Goal: Browse casually: Explore the website without a specific task or goal

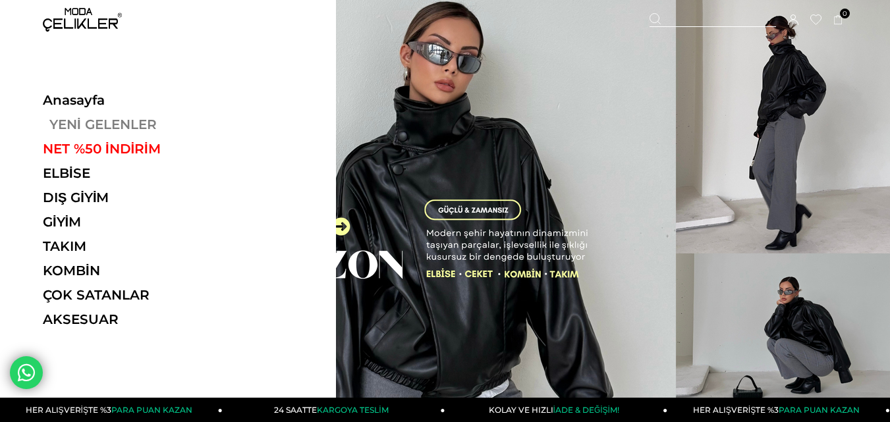
click at [92, 132] on link "YENİ GELENLER" at bounding box center [133, 125] width 181 height 16
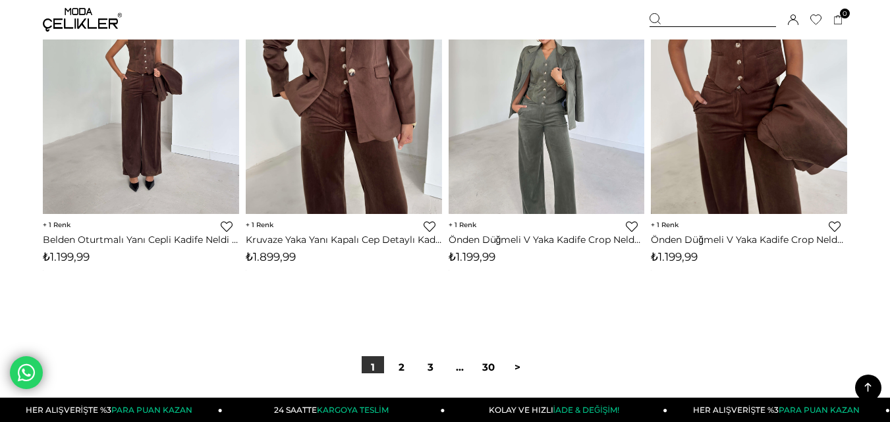
scroll to position [7507, 0]
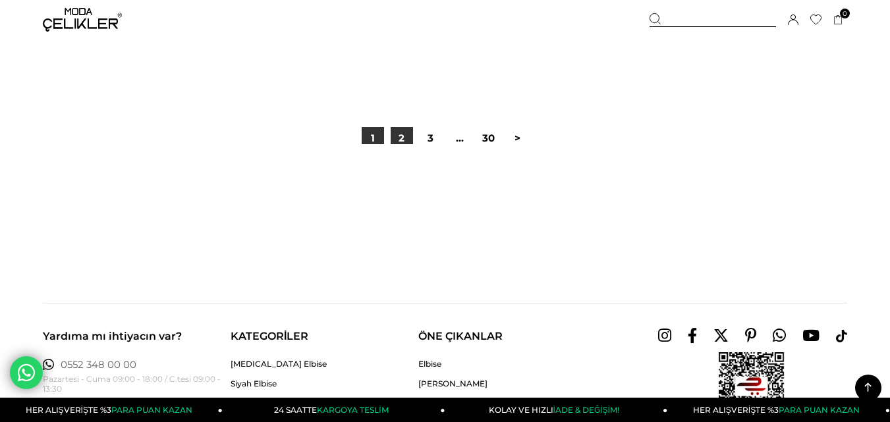
click at [400, 140] on link "2" at bounding box center [402, 138] width 22 height 22
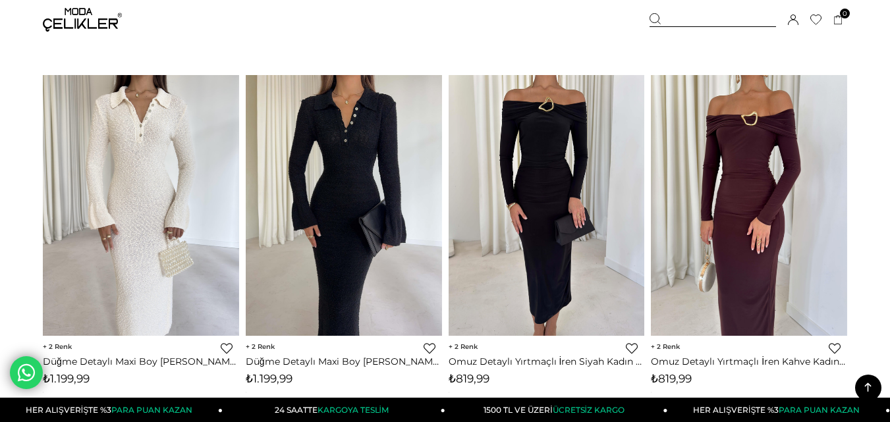
scroll to position [3095, 0]
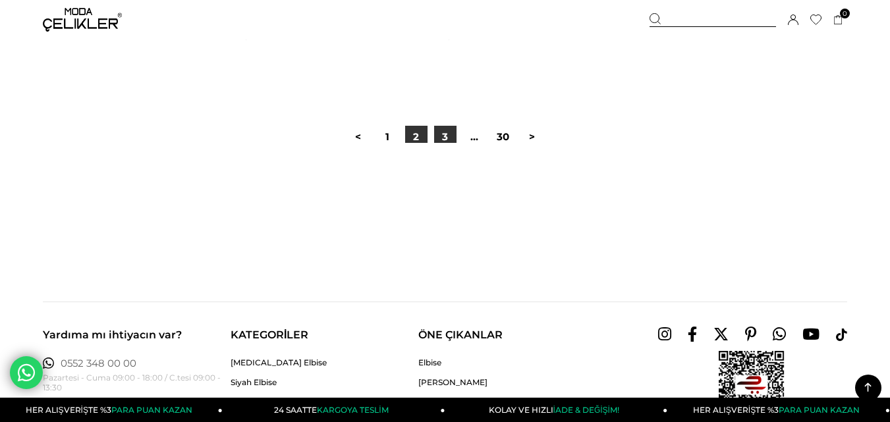
click at [441, 137] on link "3" at bounding box center [445, 137] width 22 height 22
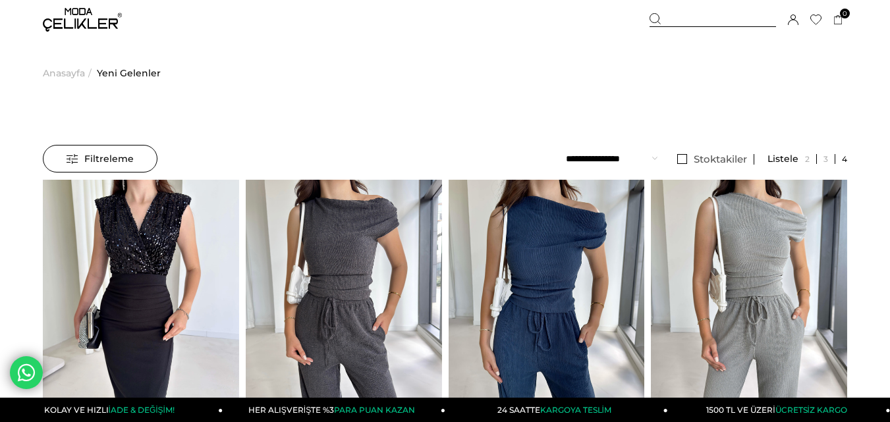
click at [66, 23] on img at bounding box center [82, 20] width 79 height 24
click at [67, 72] on span "Anasayfa" at bounding box center [64, 73] width 42 height 67
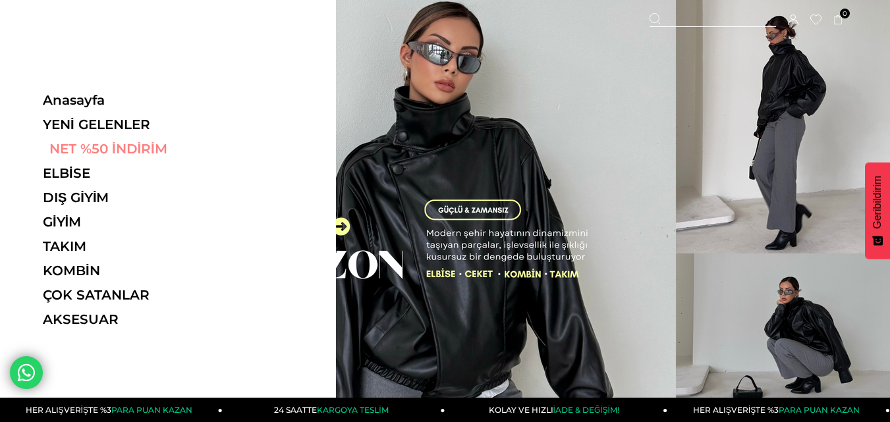
click at [83, 150] on link "NET %50 İNDİRİM" at bounding box center [133, 149] width 181 height 16
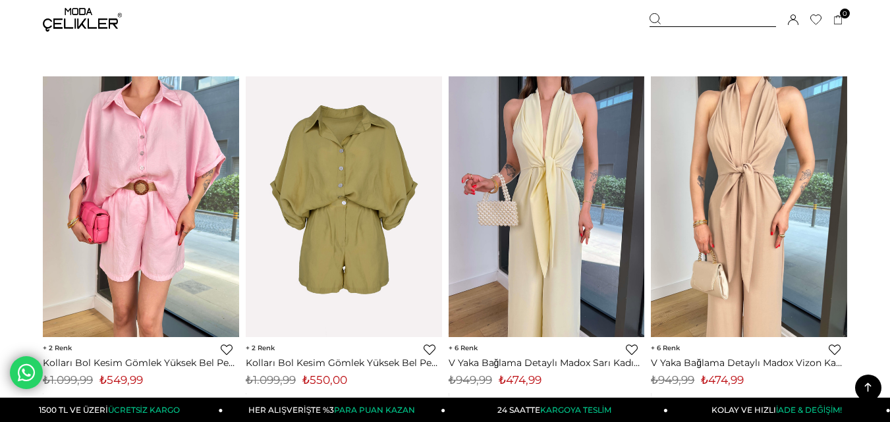
scroll to position [6849, 0]
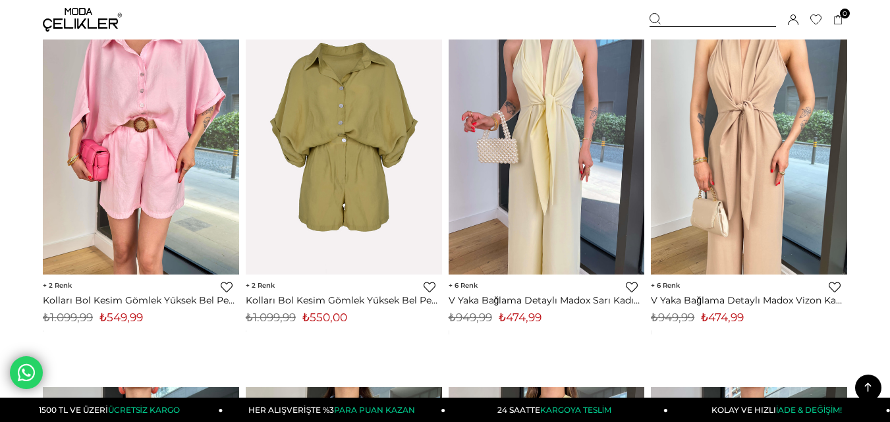
click at [705, 148] on img at bounding box center [749, 144] width 196 height 261
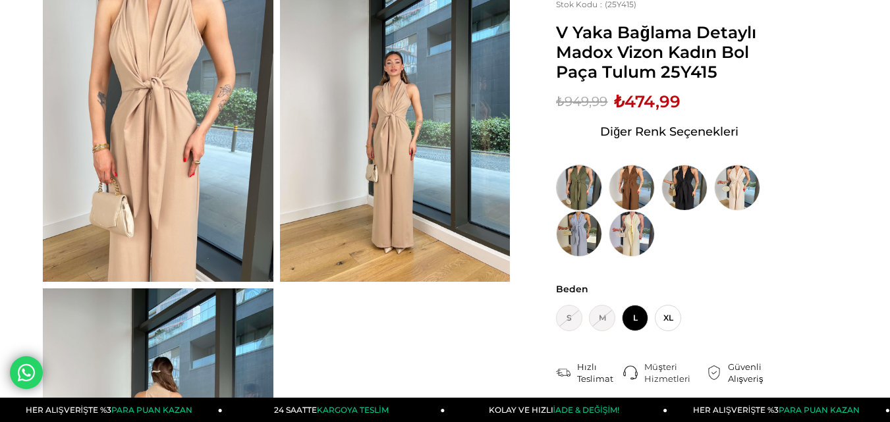
click at [578, 175] on img at bounding box center [579, 188] width 46 height 46
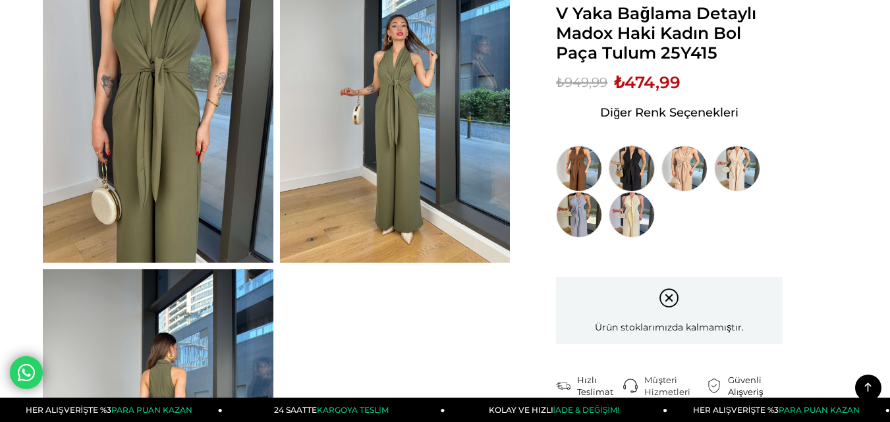
scroll to position [132, 0]
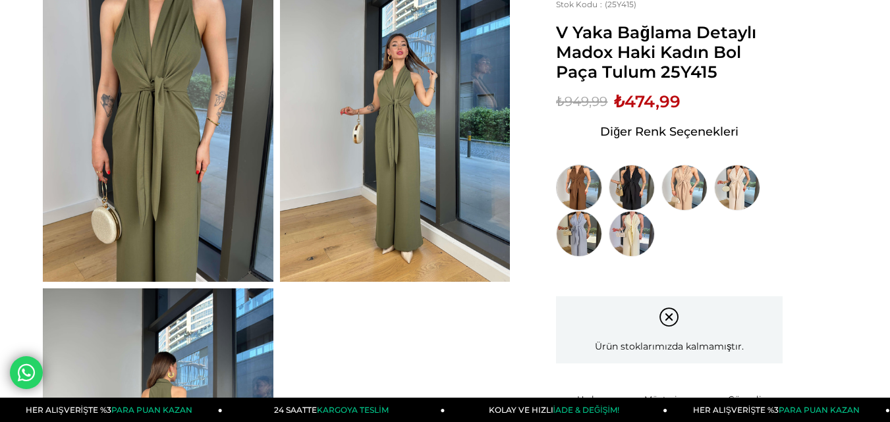
click at [583, 181] on img at bounding box center [579, 188] width 46 height 46
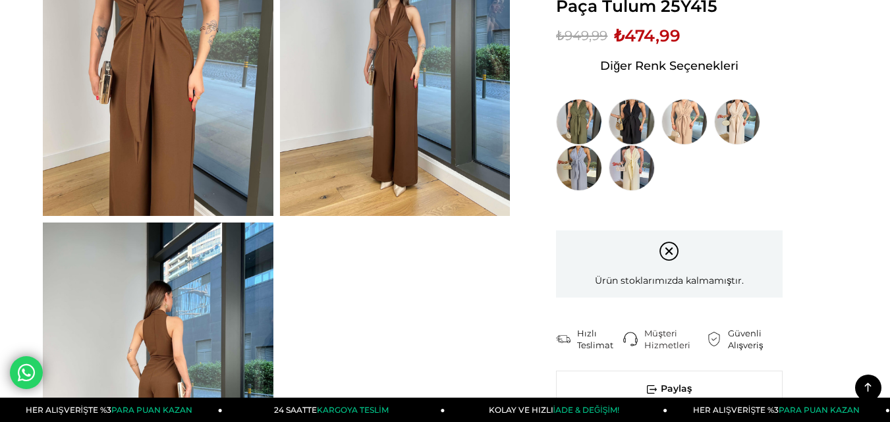
click at [640, 122] on img at bounding box center [631, 122] width 46 height 46
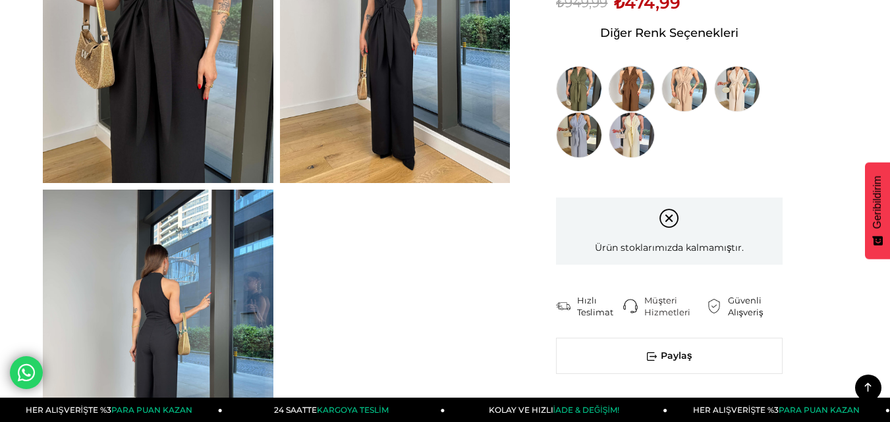
scroll to position [132, 0]
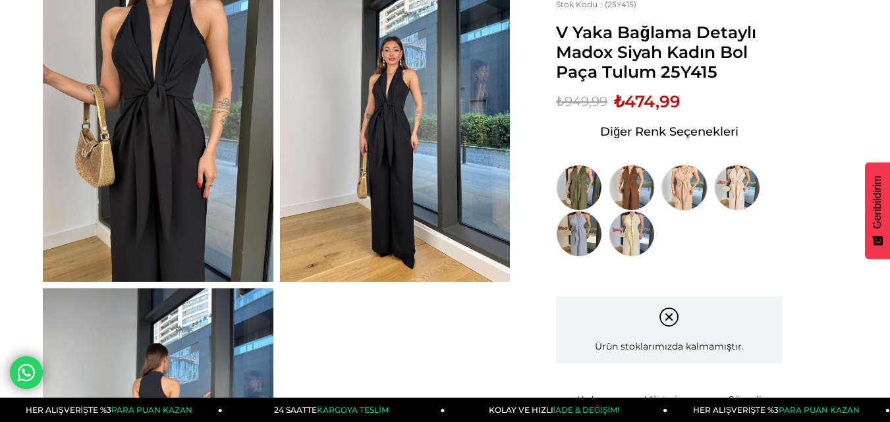
click at [678, 181] on img at bounding box center [684, 188] width 46 height 46
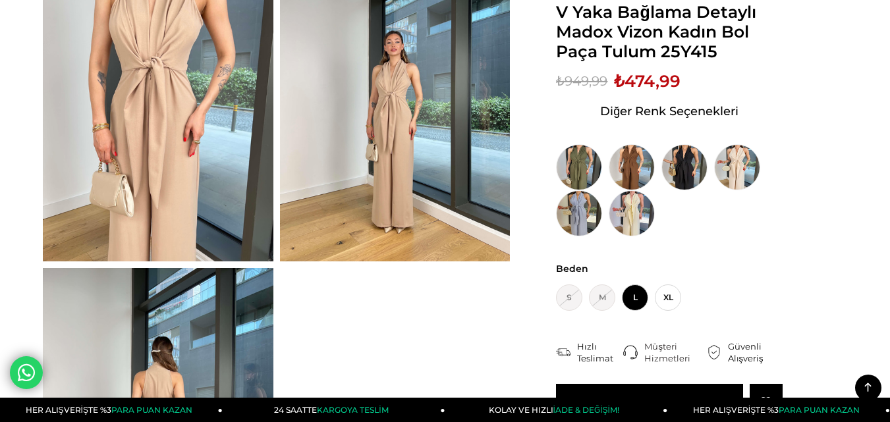
scroll to position [132, 0]
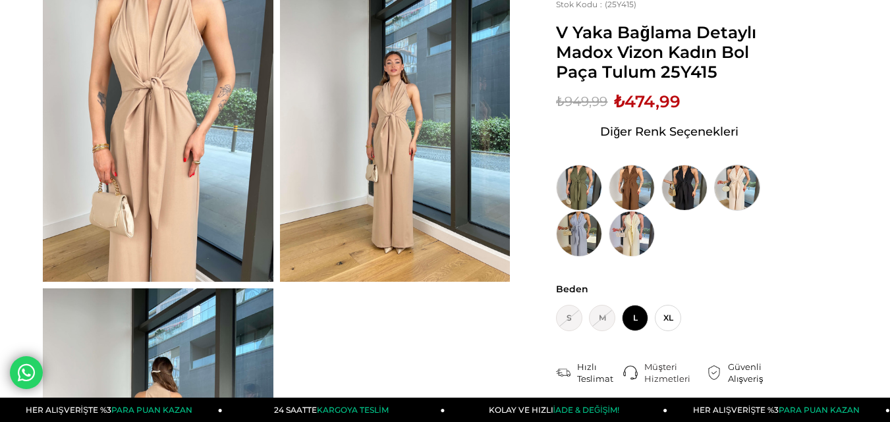
click at [731, 184] on img at bounding box center [737, 188] width 46 height 46
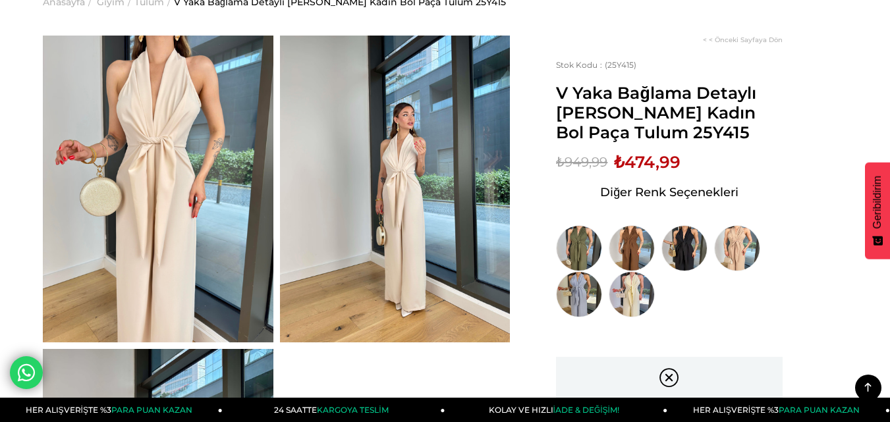
scroll to position [66, 0]
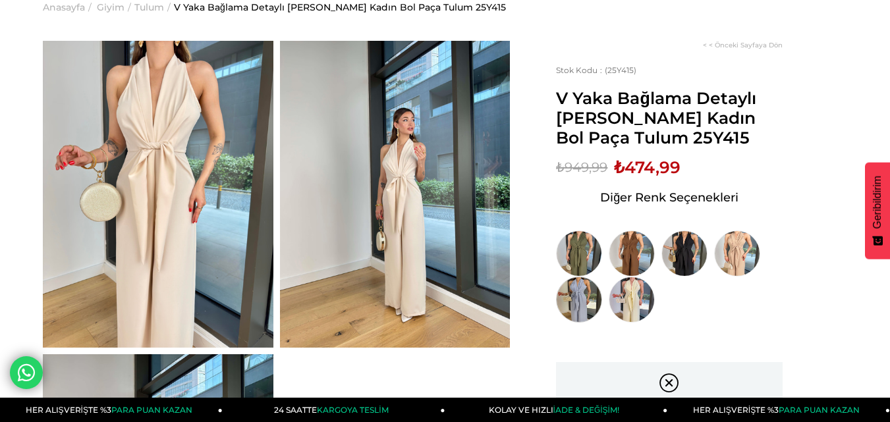
click at [575, 289] on img at bounding box center [579, 300] width 46 height 46
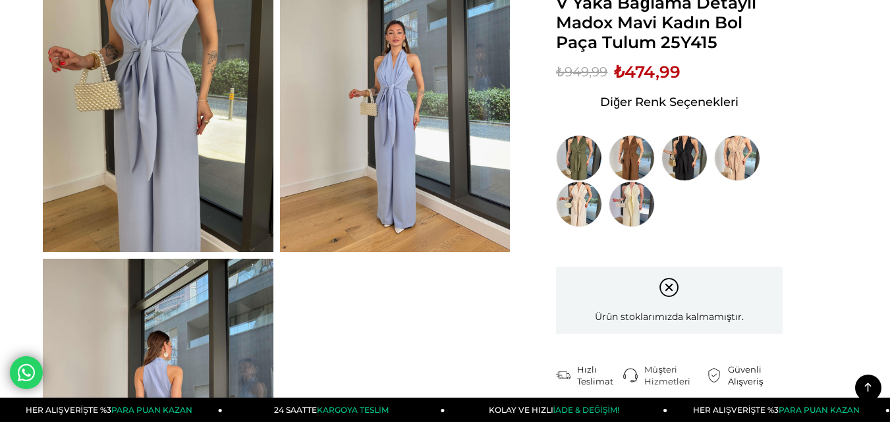
scroll to position [132, 0]
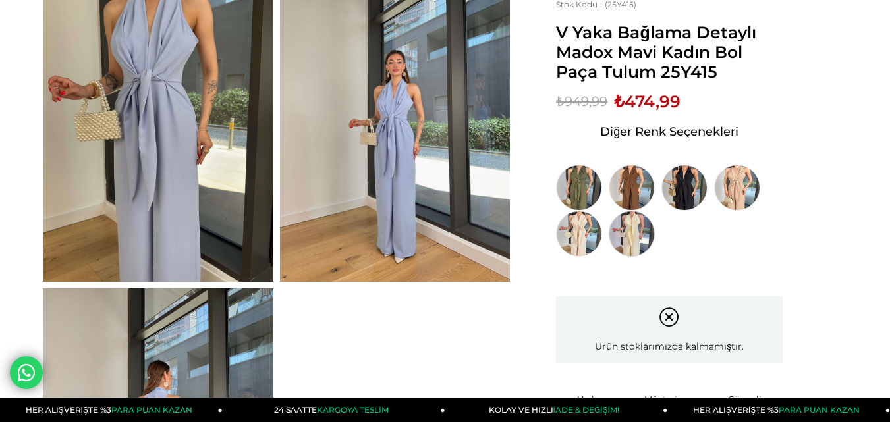
click at [630, 242] on img at bounding box center [631, 234] width 46 height 46
